Goal: Information Seeking & Learning: Learn about a topic

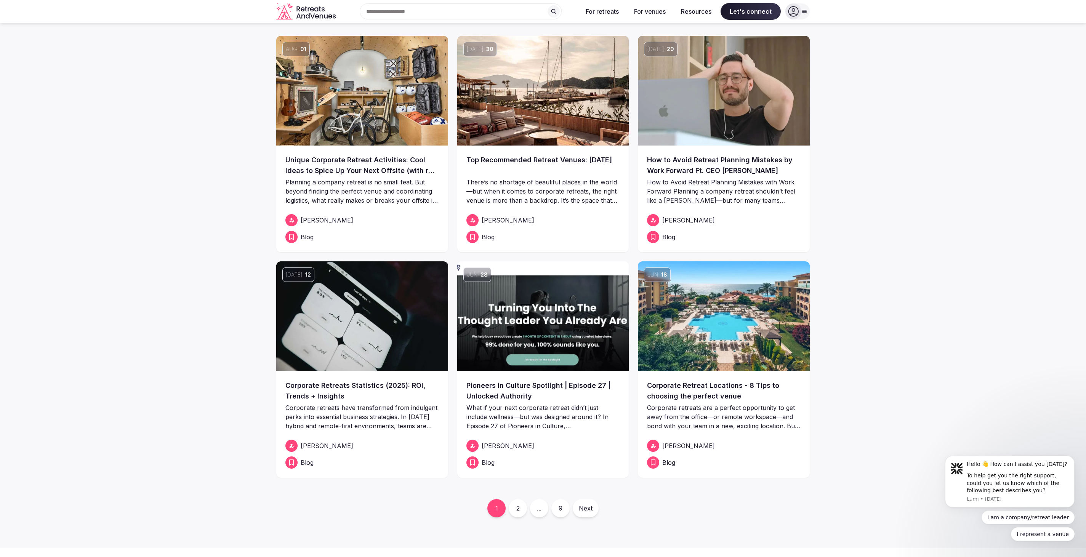
scroll to position [20, 0]
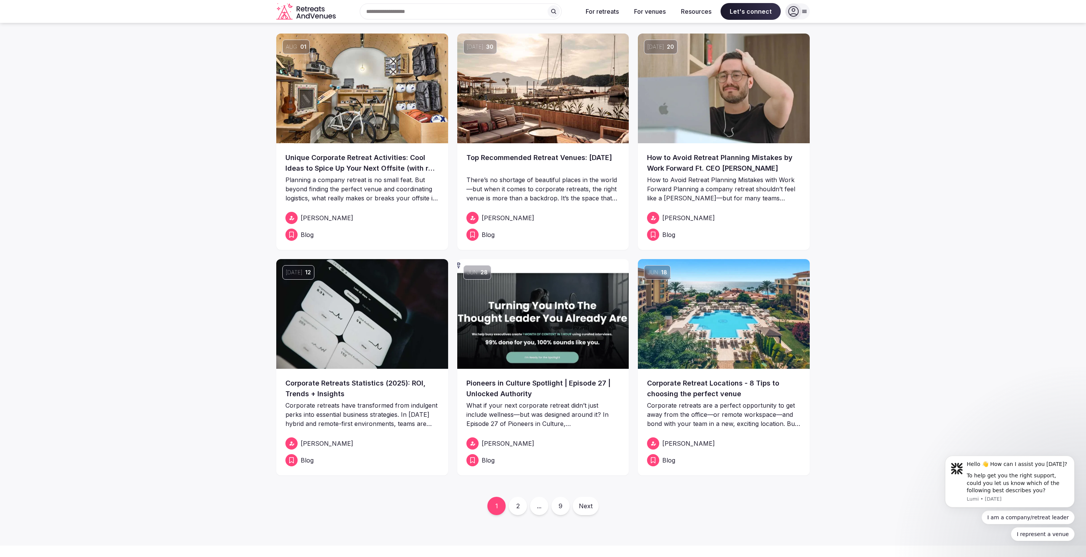
click at [518, 510] on link "2" at bounding box center [518, 506] width 18 height 18
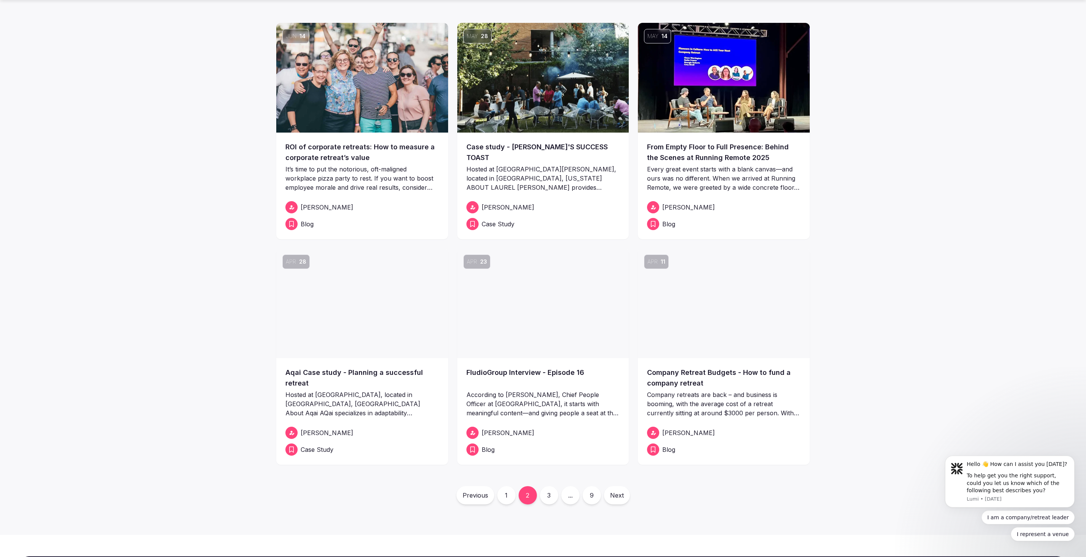
scroll to position [32, 0]
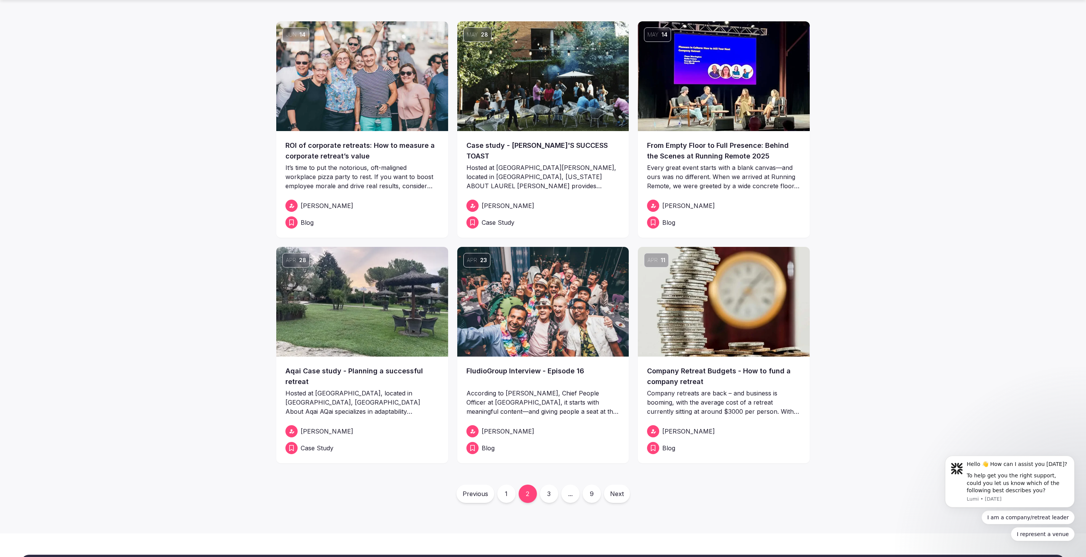
click at [546, 497] on link "3" at bounding box center [549, 494] width 18 height 18
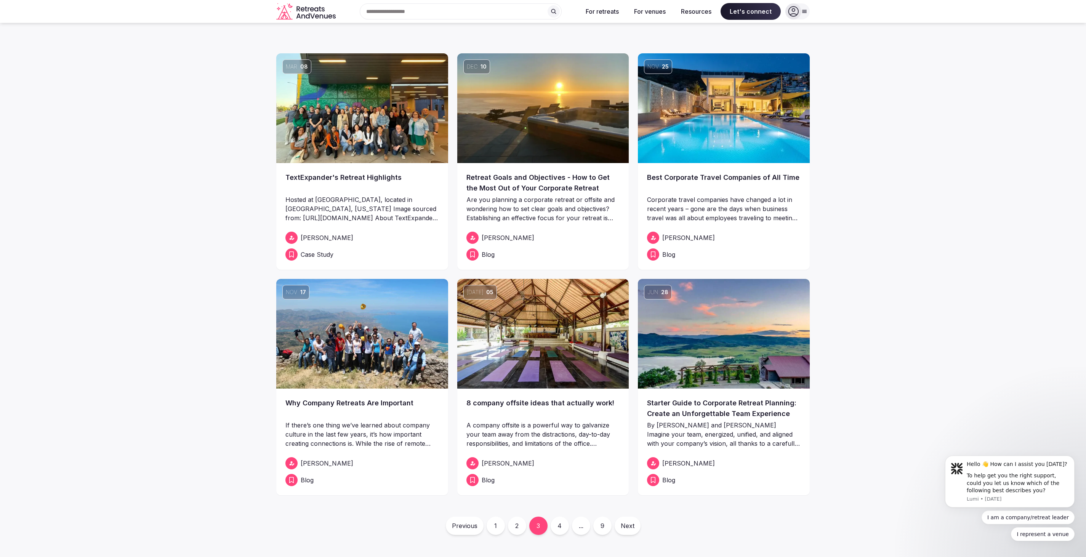
scroll to position [1, 0]
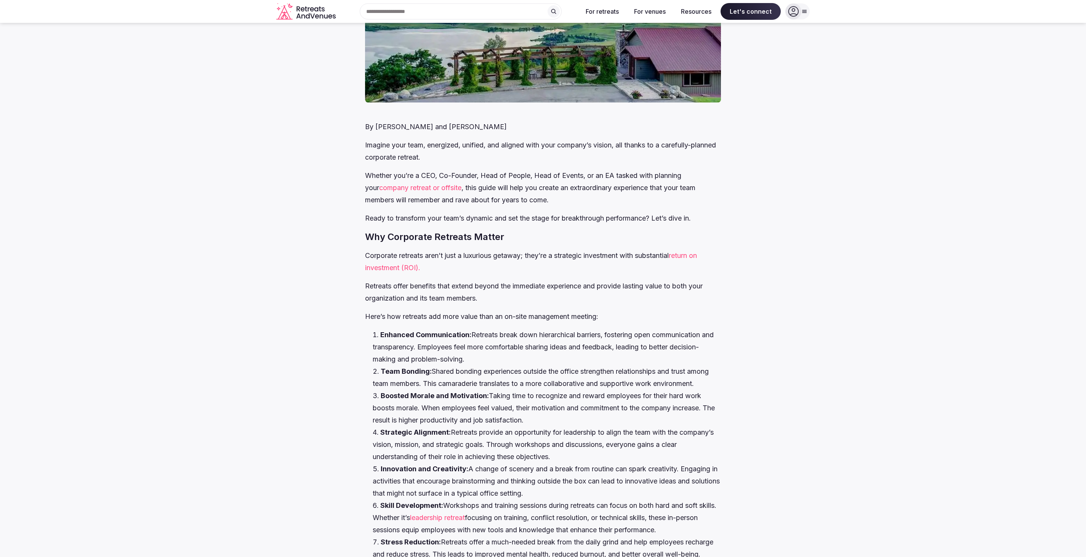
scroll to position [284, 0]
